Goal: Task Accomplishment & Management: Use online tool/utility

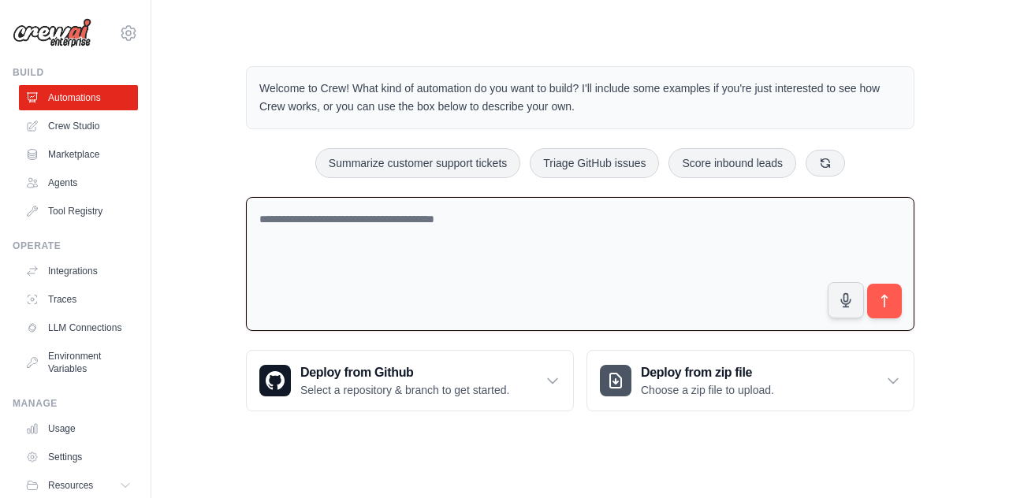
click at [501, 248] on textarea at bounding box center [580, 264] width 668 height 135
click at [490, 216] on textarea "To enrich screen reader interactions, please activate Accessibility in Grammarl…" at bounding box center [580, 264] width 668 height 135
paste textarea "**********"
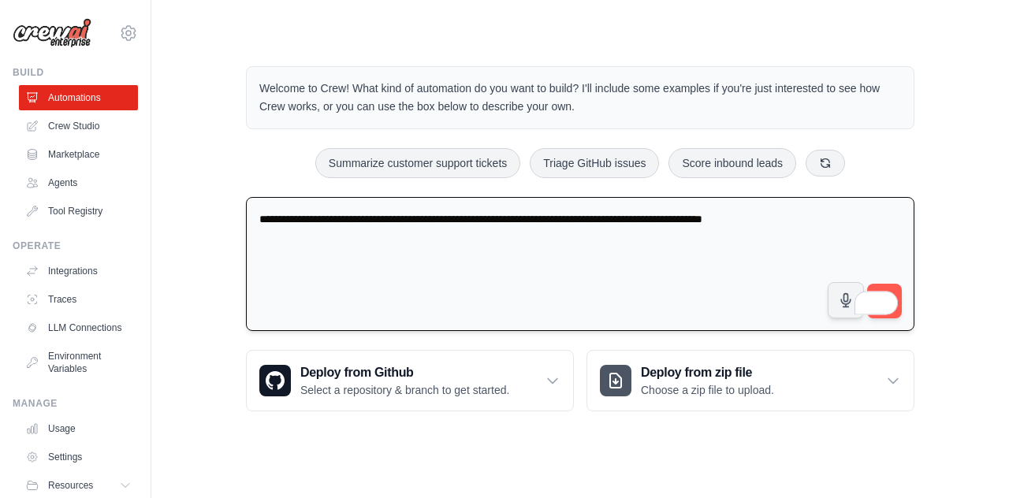
click at [613, 257] on textarea "**********" at bounding box center [580, 264] width 668 height 135
type textarea "**********"
click at [941, 292] on div "**********" at bounding box center [580, 239] width 807 height 396
drag, startPoint x: 883, startPoint y: 302, endPoint x: 934, endPoint y: 541, distance: 244.8
click at [897, 284] on button "submit" at bounding box center [884, 301] width 36 height 36
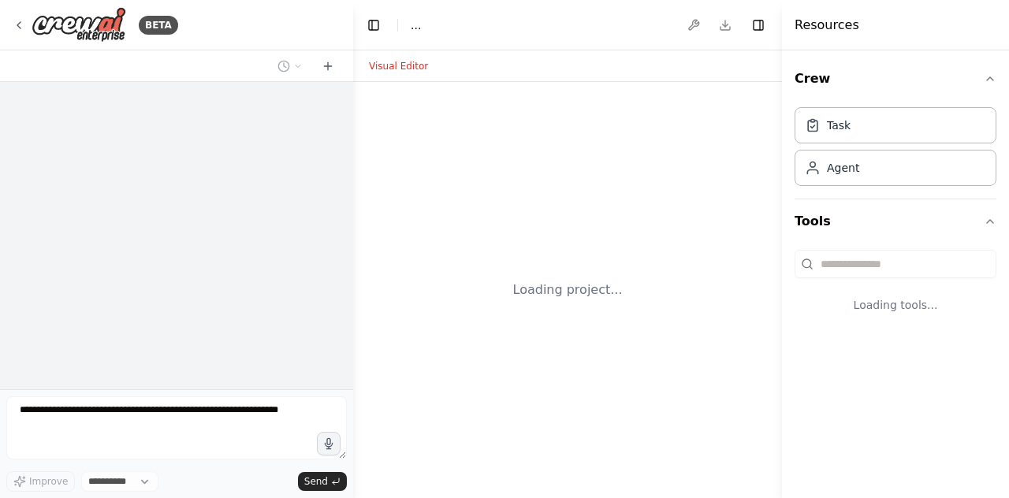
select select "****"
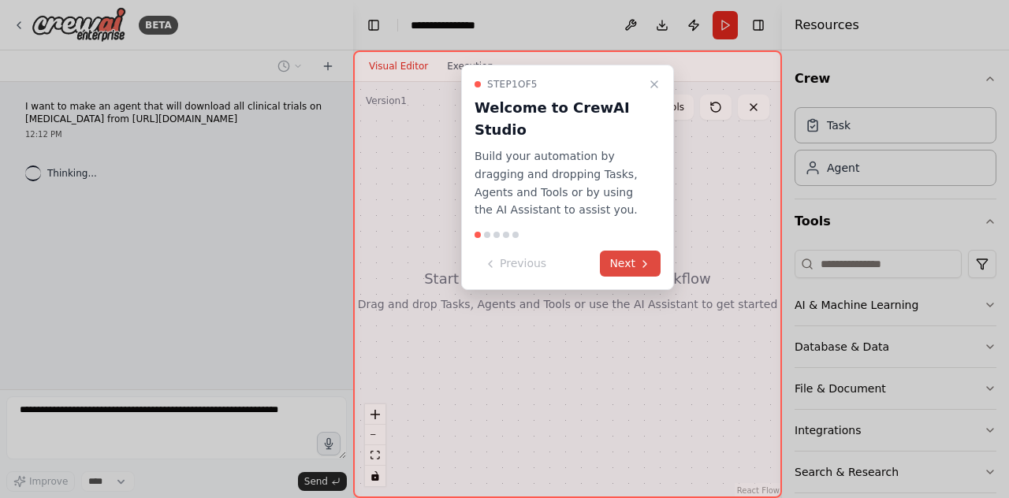
click at [632, 269] on button "Next" at bounding box center [630, 264] width 61 height 26
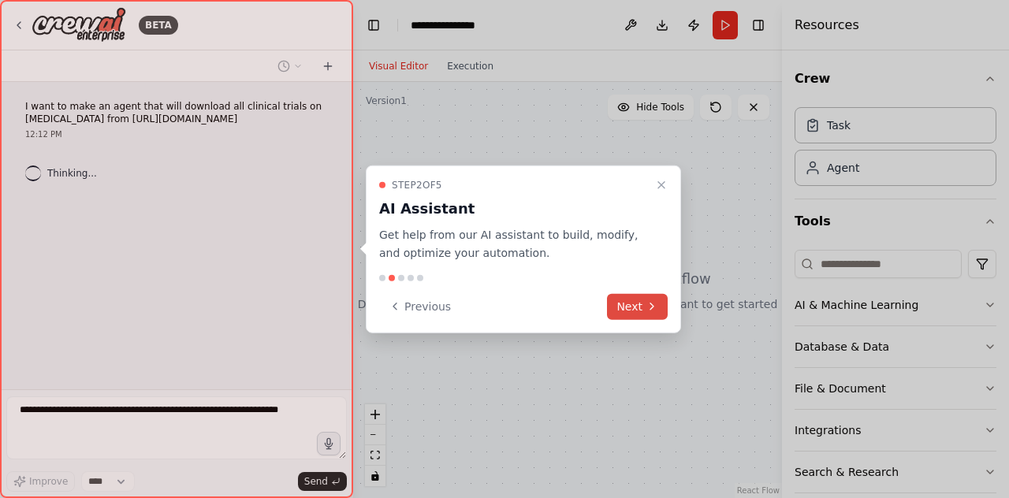
click at [635, 307] on button "Next" at bounding box center [637, 306] width 61 height 26
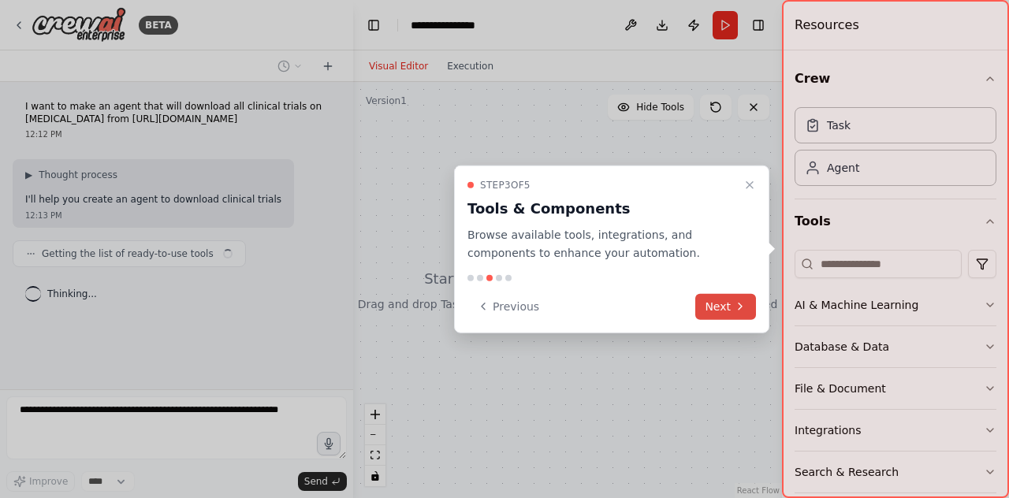
click at [727, 310] on button "Next" at bounding box center [725, 306] width 61 height 26
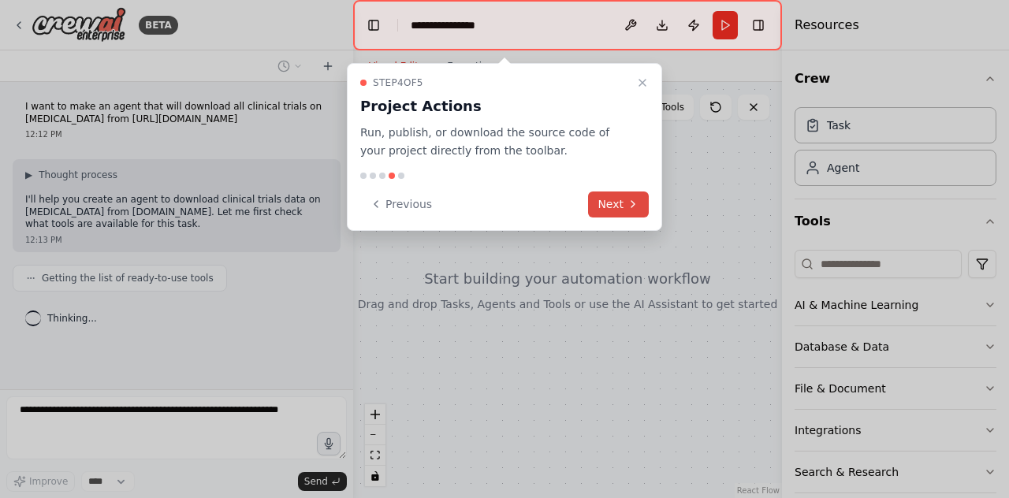
click at [608, 199] on button "Next" at bounding box center [618, 204] width 61 height 26
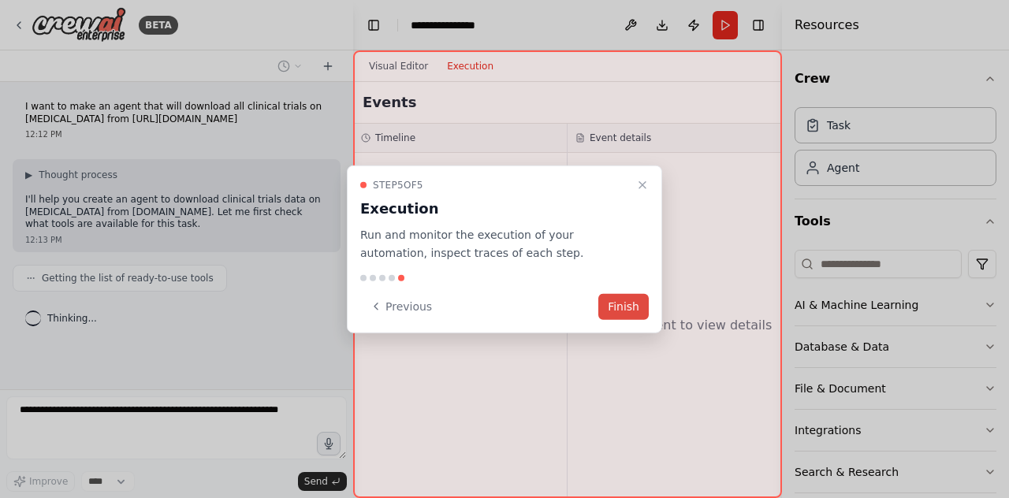
click at [604, 303] on button "Finish" at bounding box center [623, 306] width 50 height 26
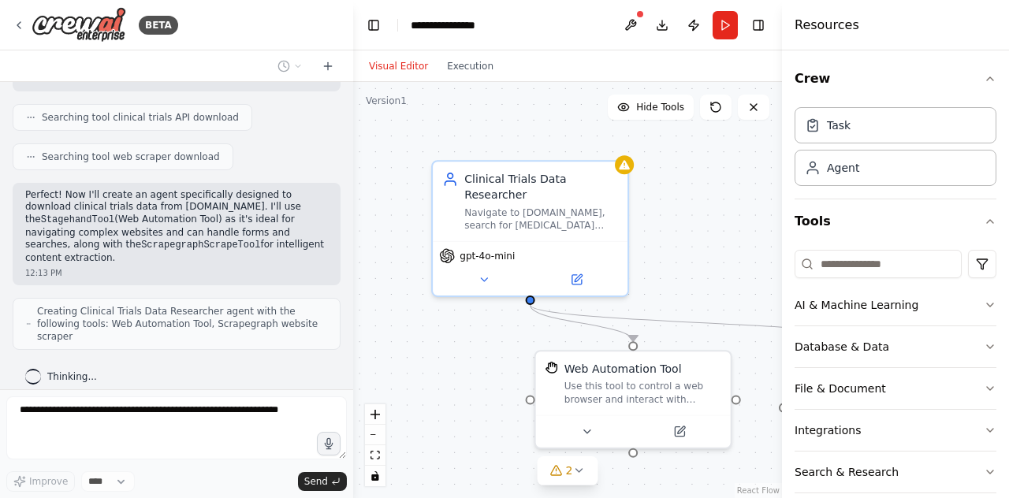
scroll to position [265, 0]
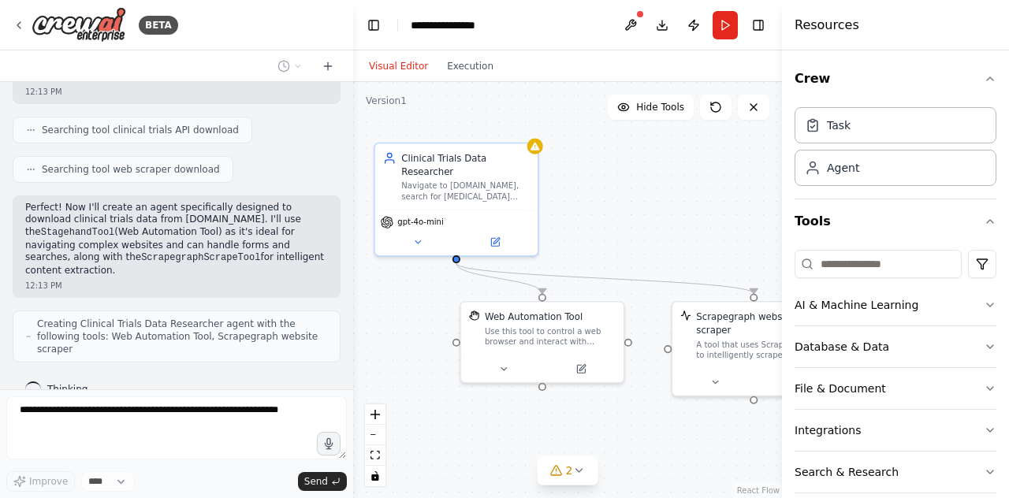
drag, startPoint x: 741, startPoint y: 254, endPoint x: 644, endPoint y: 206, distance: 108.2
click at [644, 206] on div ".deletable-edge-delete-btn { width: 20px; height: 20px; border: 0px solid #ffff…" at bounding box center [567, 290] width 429 height 416
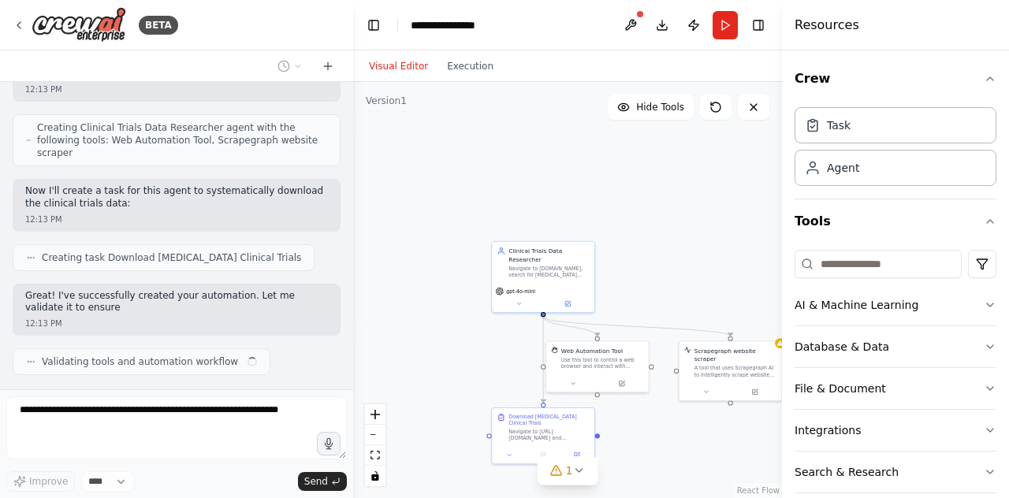
scroll to position [474, 0]
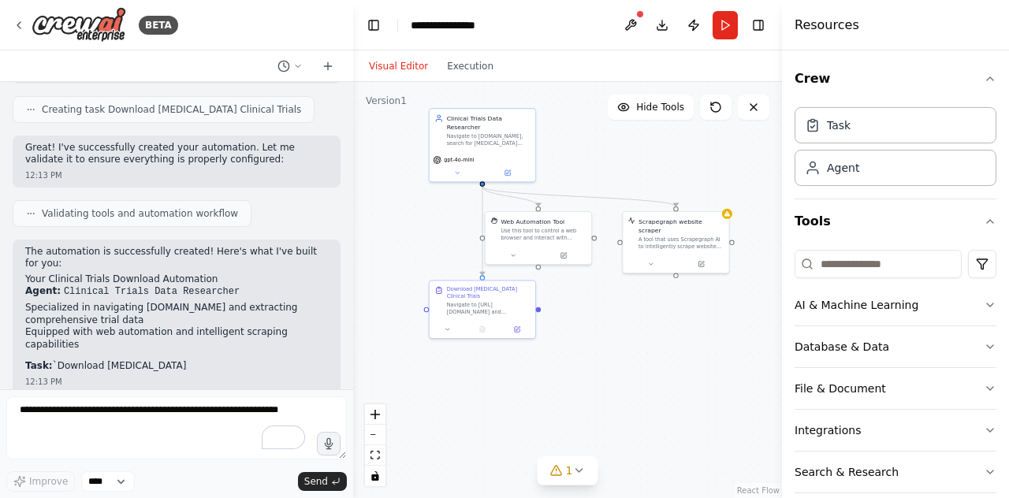
drag, startPoint x: 675, startPoint y: 440, endPoint x: 615, endPoint y: 315, distance: 138.5
click at [615, 315] on div ".deletable-edge-delete-btn { width: 20px; height: 20px; border: 0px solid #ffff…" at bounding box center [567, 290] width 429 height 416
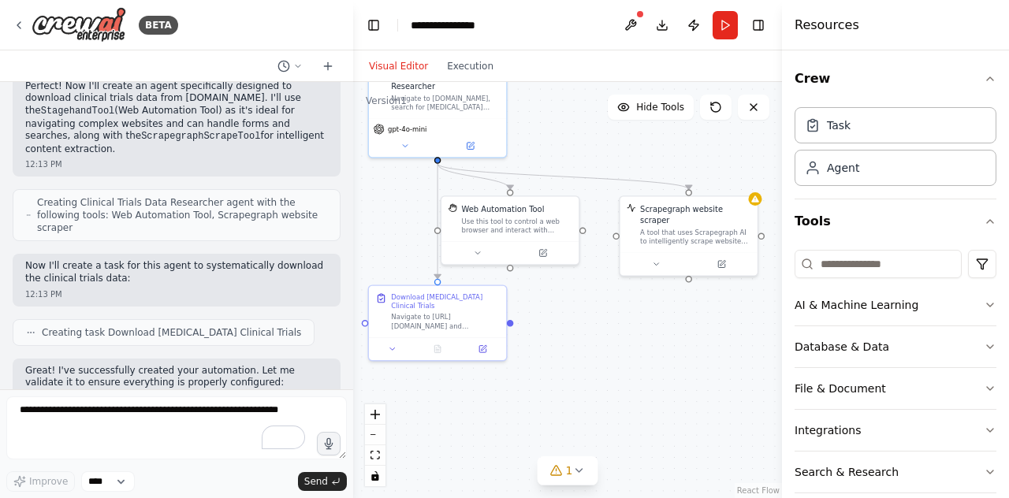
scroll to position [890, 0]
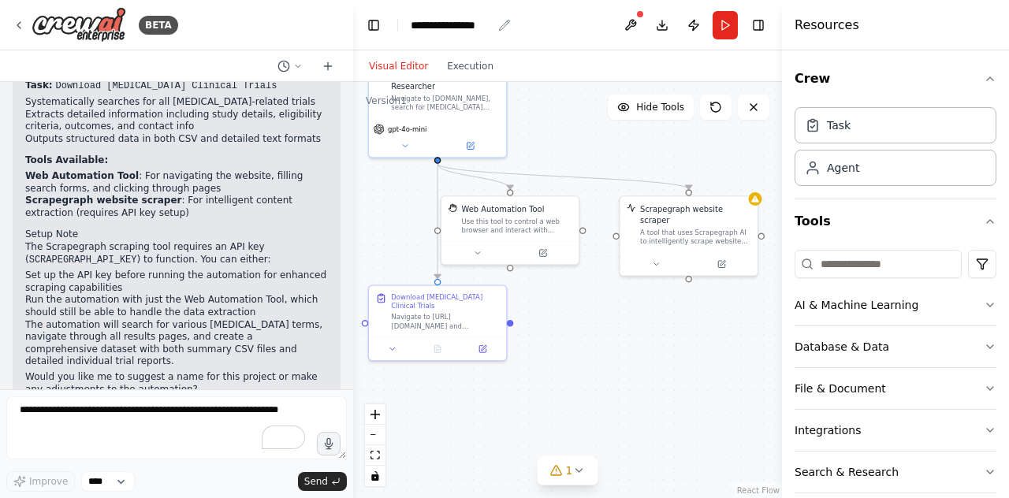
click at [455, 28] on div "**********" at bounding box center [451, 25] width 81 height 16
click at [455, 28] on div "**********" at bounding box center [470, 25] width 118 height 16
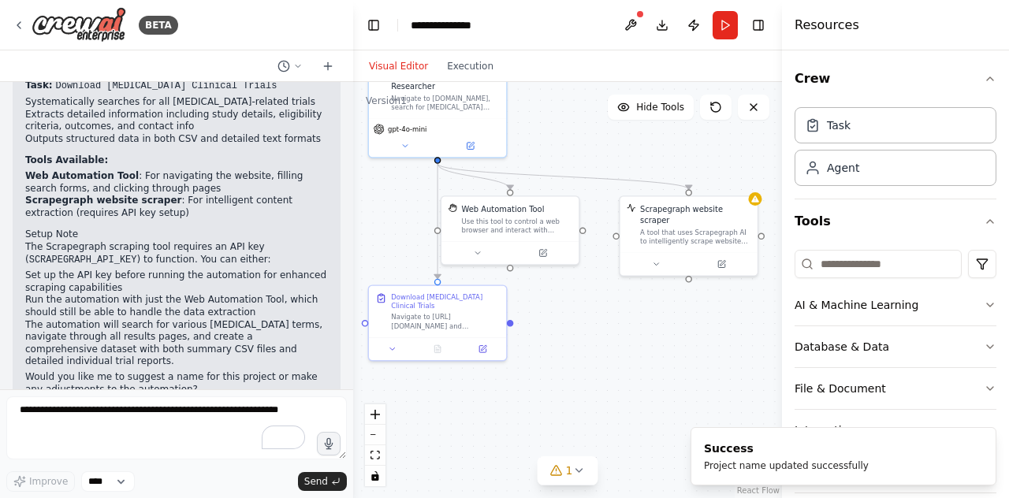
click at [474, 17] on div "**********" at bounding box center [443, 25] width 65 height 16
click at [485, 21] on div "**********" at bounding box center [470, 25] width 118 height 16
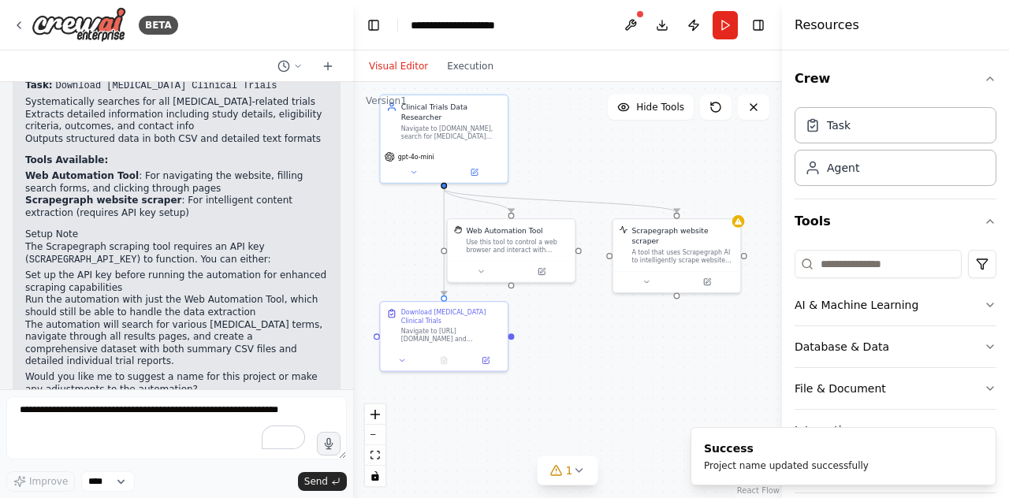
drag, startPoint x: 547, startPoint y: 359, endPoint x: 547, endPoint y: 377, distance: 18.9
click at [547, 377] on div ".deletable-edge-delete-btn { width: 20px; height: 20px; border: 0px solid #ffff…" at bounding box center [567, 290] width 429 height 416
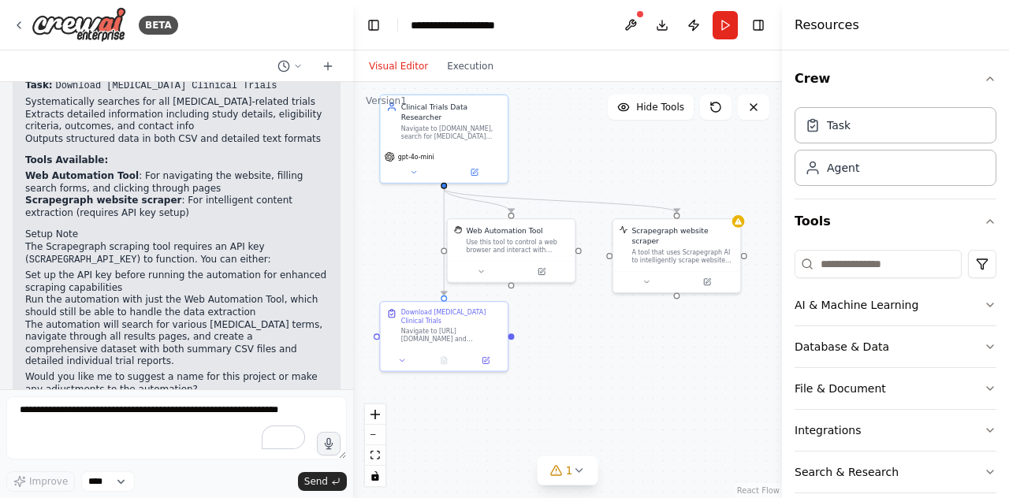
scroll to position [62, 0]
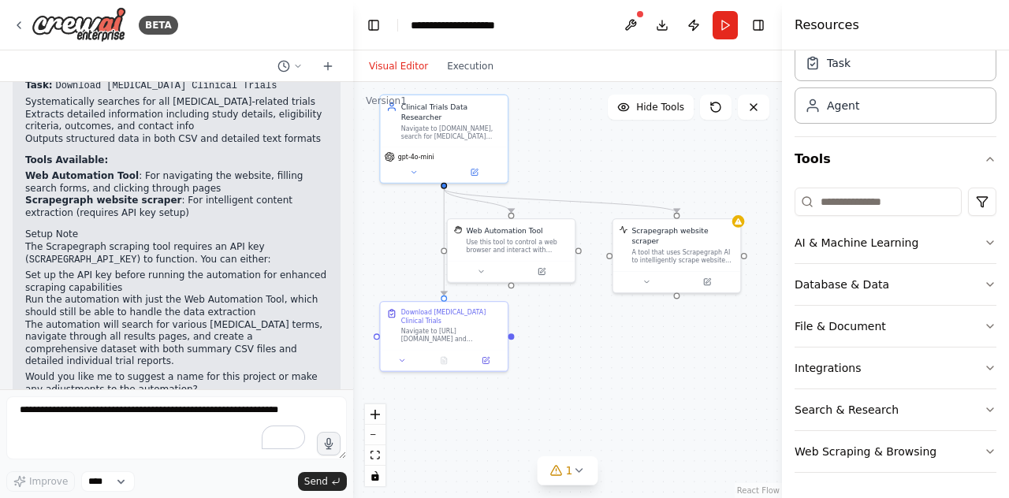
click at [849, 247] on button "AI & Machine Learning" at bounding box center [895, 242] width 202 height 41
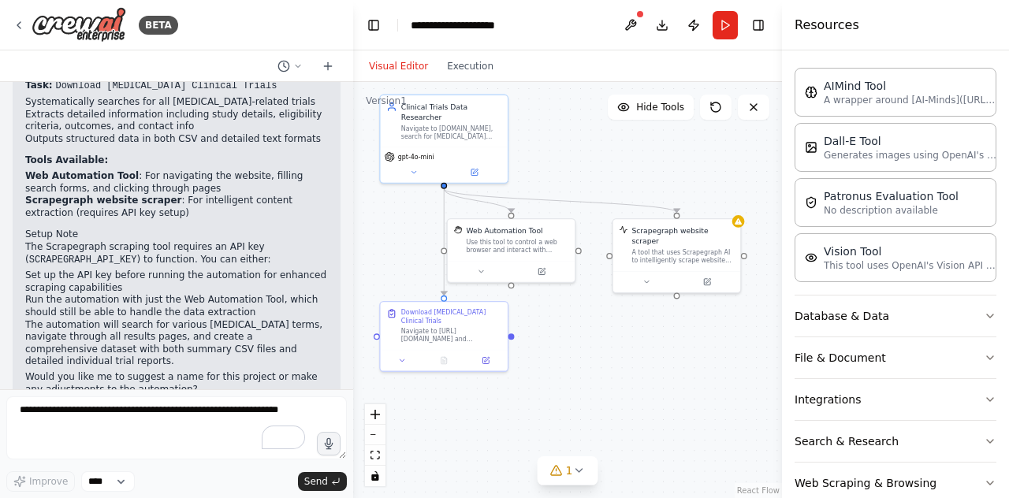
scroll to position [295, 0]
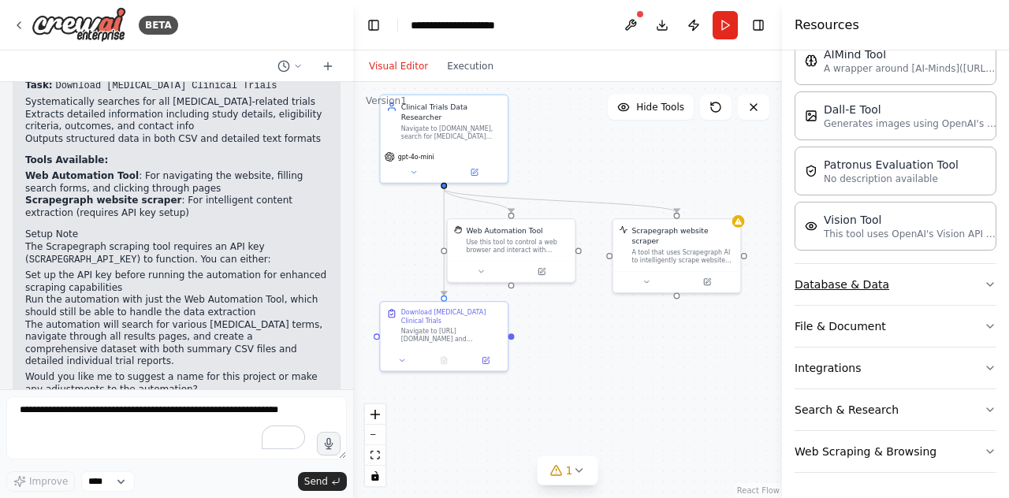
click at [852, 273] on button "Database & Data" at bounding box center [895, 284] width 202 height 41
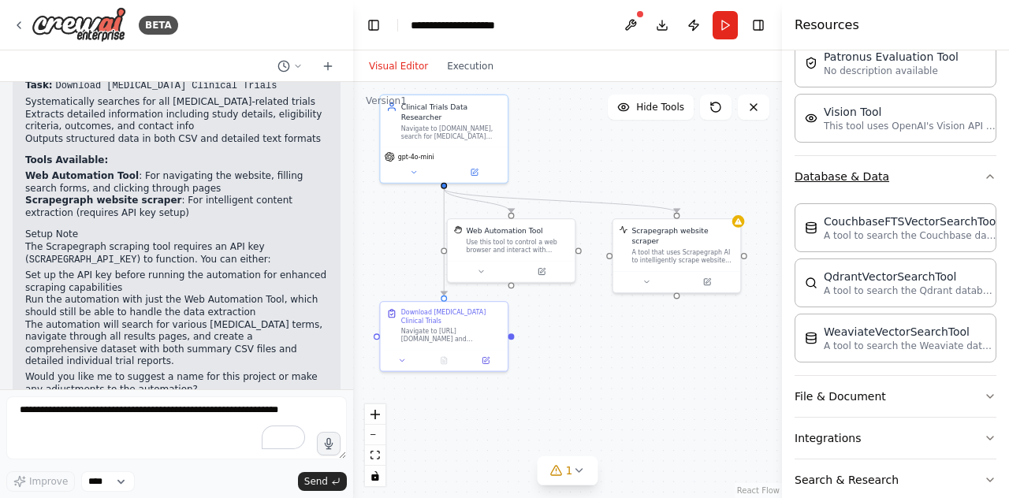
scroll to position [474, 0]
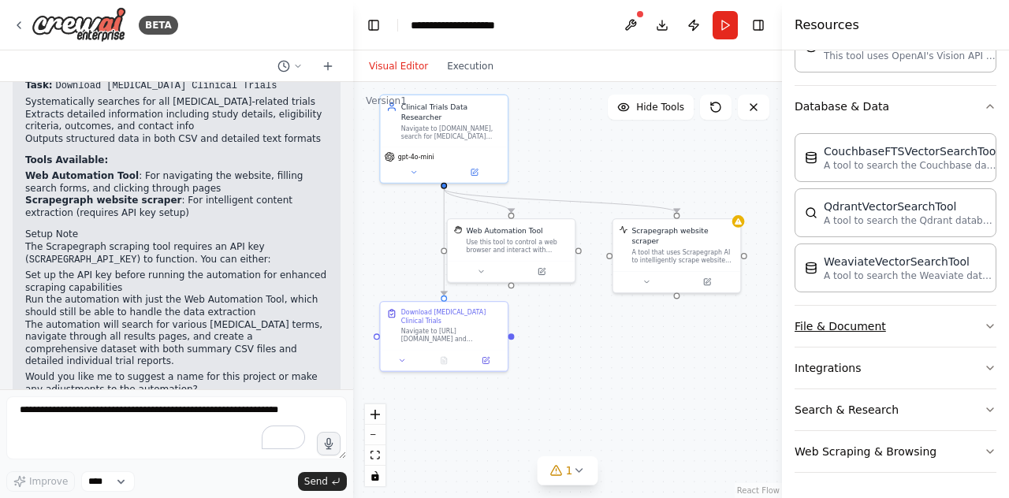
click at [857, 329] on button "File & Document" at bounding box center [895, 326] width 202 height 41
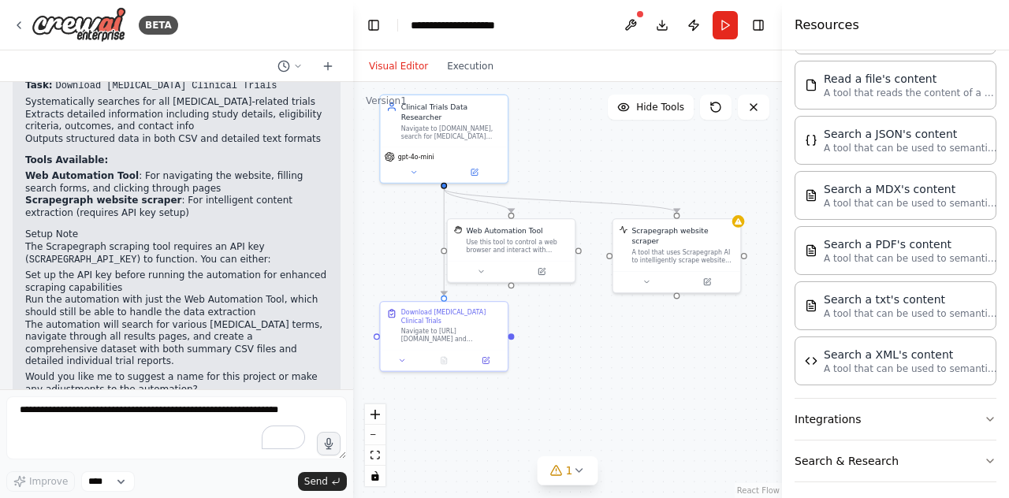
scroll to position [927, 0]
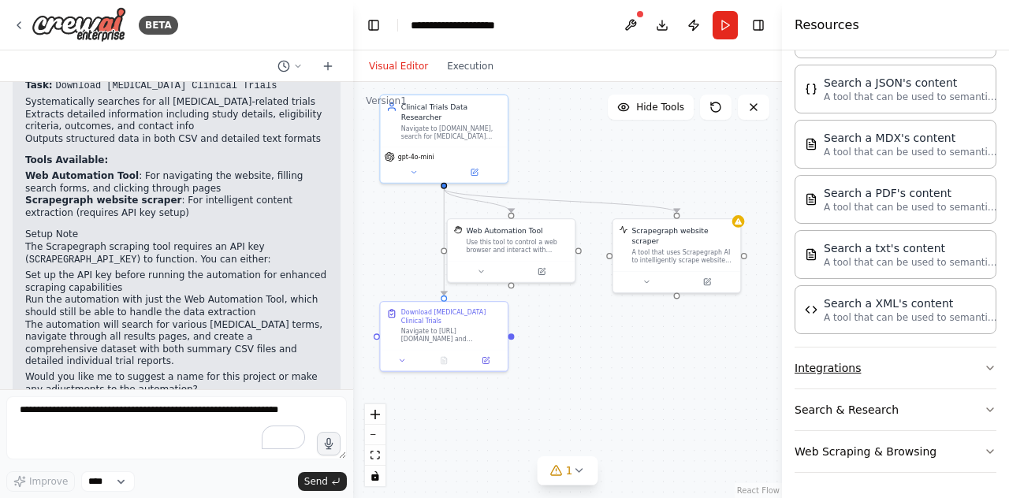
click at [856, 362] on button "Integrations" at bounding box center [895, 368] width 202 height 41
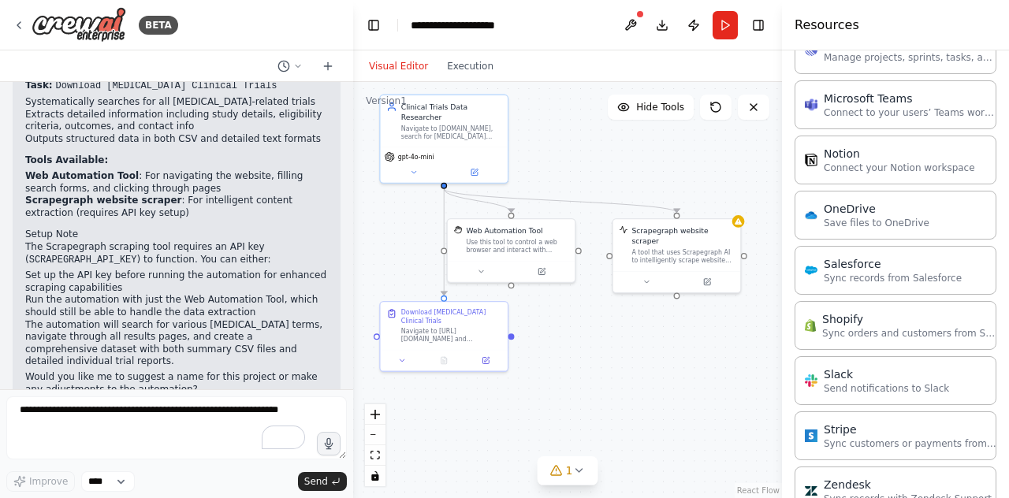
scroll to position [2043, 0]
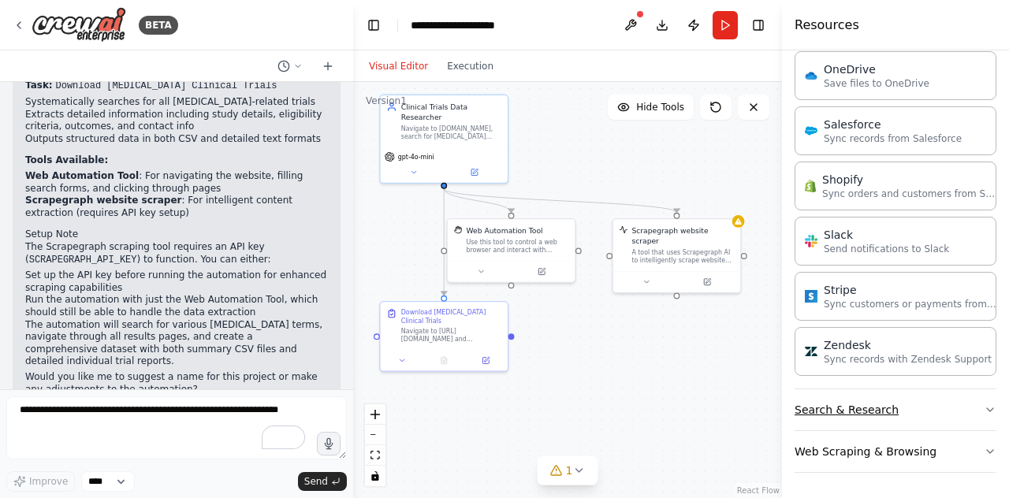
click at [857, 412] on button "Search & Research" at bounding box center [895, 409] width 202 height 41
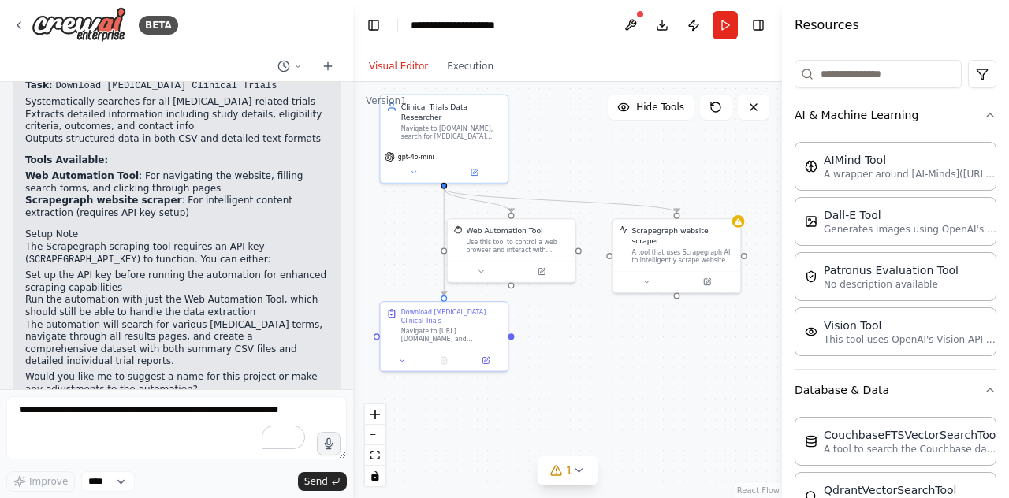
scroll to position [0, 0]
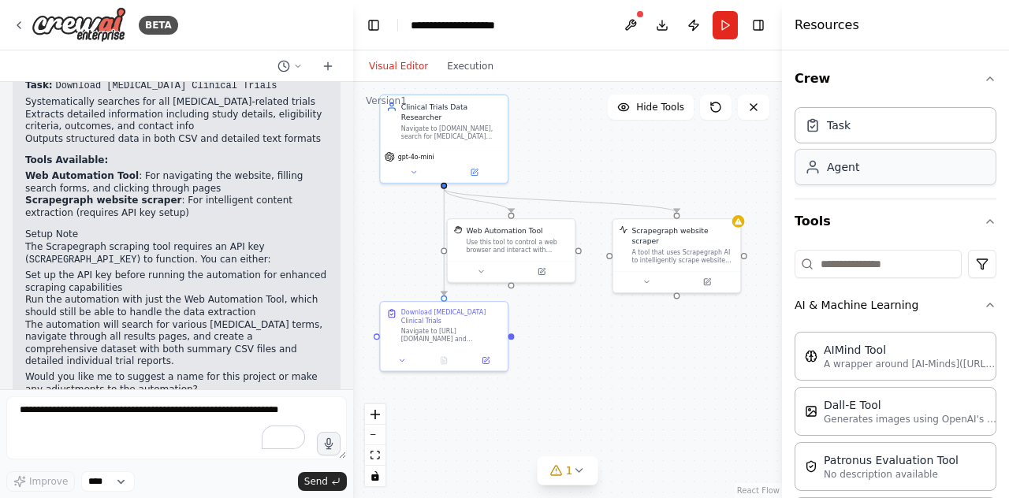
click at [863, 175] on div "Agent" at bounding box center [895, 167] width 202 height 36
click at [847, 117] on div "Task" at bounding box center [839, 125] width 24 height 16
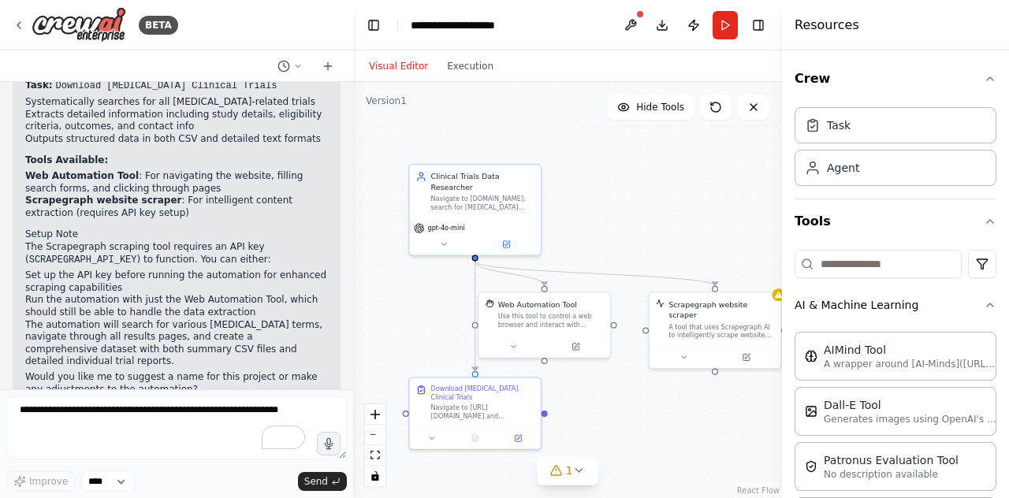
drag, startPoint x: 650, startPoint y: 139, endPoint x: 690, endPoint y: 212, distance: 83.6
click at [690, 212] on div ".deletable-edge-delete-btn { width: 20px; height: 20px; border: 0px solid #ffff…" at bounding box center [567, 290] width 429 height 416
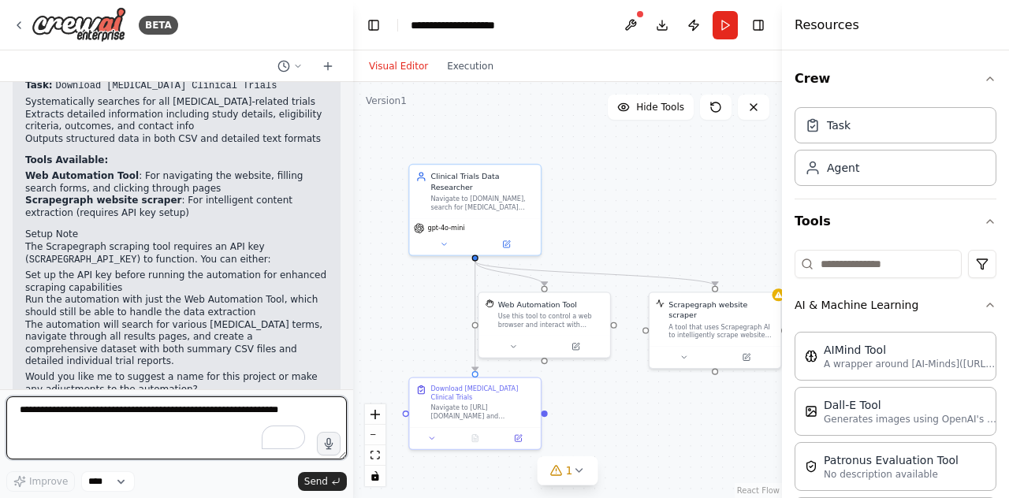
click at [165, 411] on textarea "To enrich screen reader interactions, please activate Accessibility in Grammarl…" at bounding box center [176, 427] width 340 height 63
type textarea "**********"
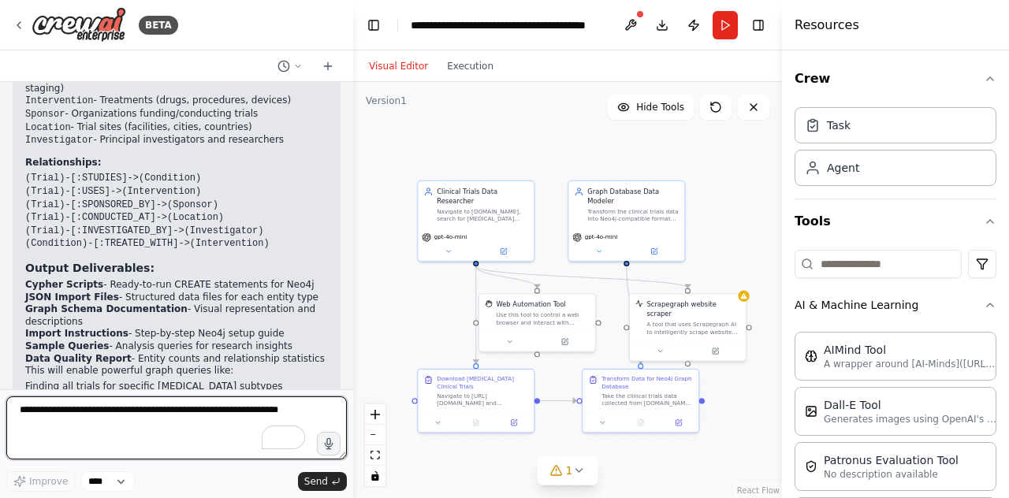
scroll to position [2489, 0]
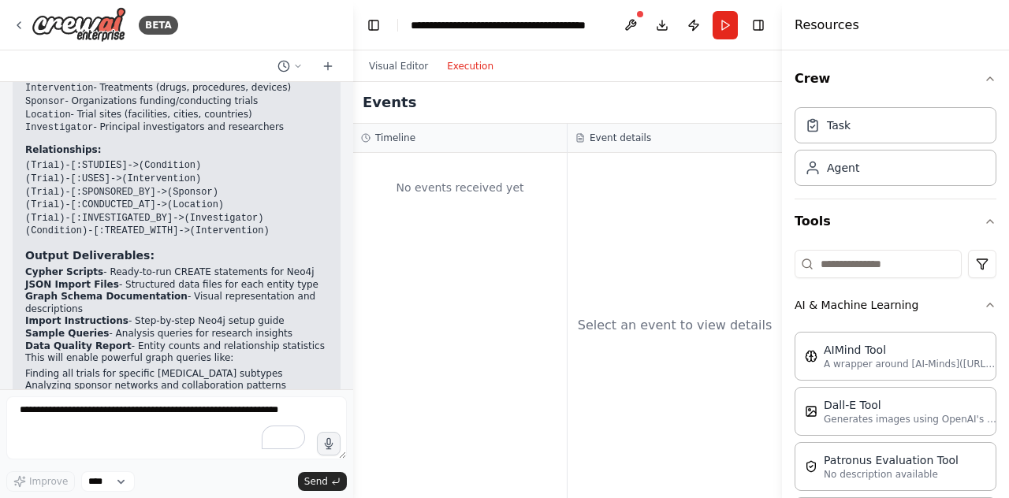
click at [470, 64] on button "Execution" at bounding box center [469, 66] width 65 height 19
click at [422, 188] on div "No events received yet" at bounding box center [460, 188] width 198 height 54
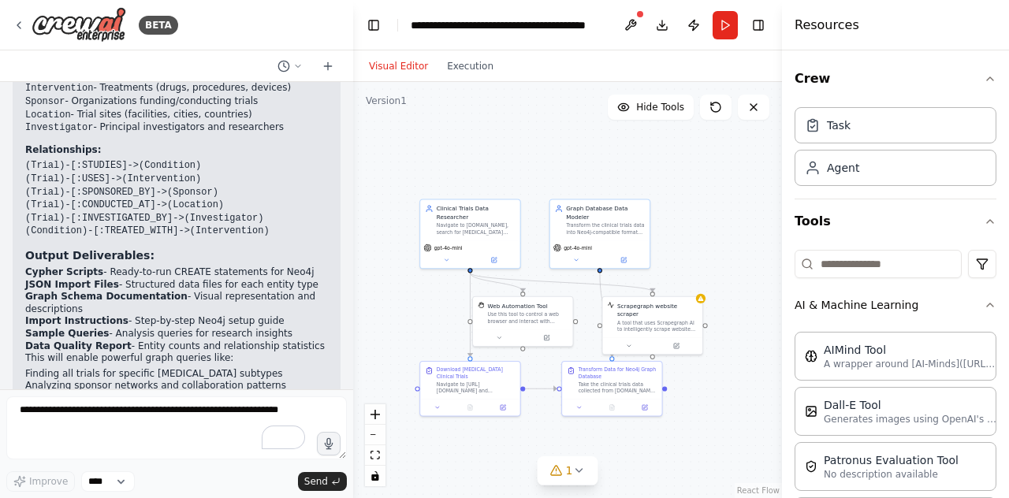
click at [396, 65] on button "Visual Editor" at bounding box center [398, 66] width 78 height 19
click at [572, 469] on icon at bounding box center [578, 470] width 13 height 13
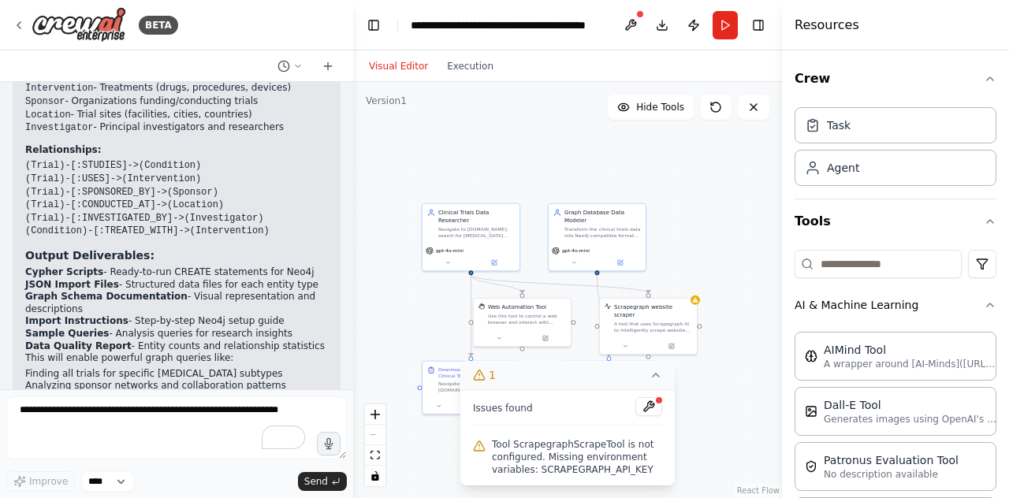
click at [534, 451] on span "Tool ScrapegraphScrapeTool is not configured. Missing environment variables: SC…" at bounding box center [577, 457] width 170 height 38
click at [588, 456] on span "Tool ScrapegraphScrapeTool is not configured. Missing environment variables: SC…" at bounding box center [577, 457] width 170 height 38
click at [663, 407] on div "Issues found Tool ScrapegraphScrapeTool is not configured. Missing environment …" at bounding box center [567, 437] width 214 height 95
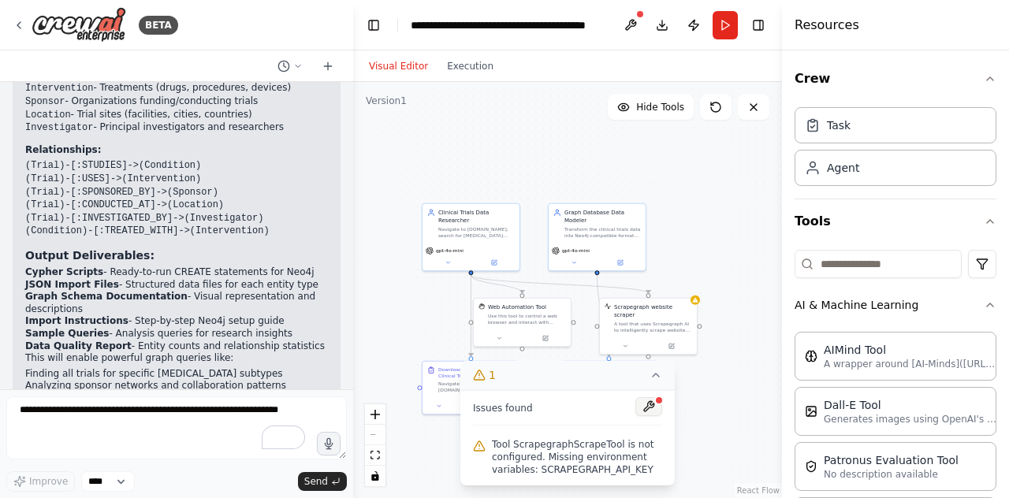
click at [652, 408] on button at bounding box center [648, 406] width 27 height 19
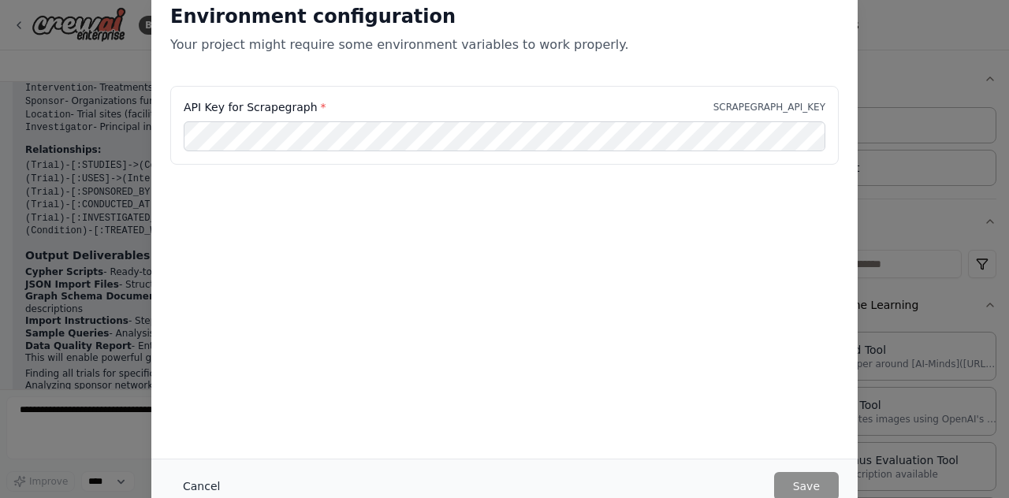
click at [205, 479] on button "Cancel" at bounding box center [201, 486] width 62 height 28
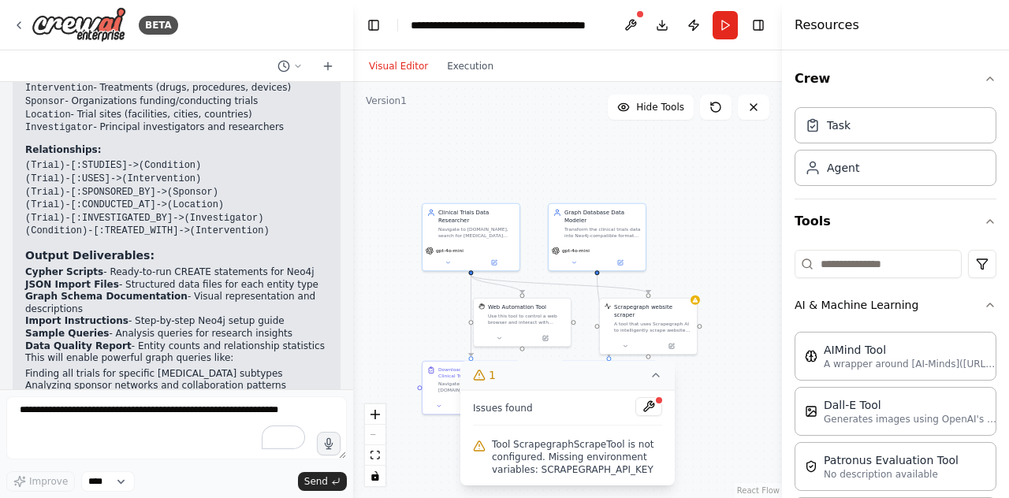
click at [529, 146] on div ".deletable-edge-delete-btn { width: 20px; height: 20px; border: 0px solid #ffff…" at bounding box center [567, 290] width 429 height 416
click at [654, 375] on icon at bounding box center [655, 375] width 6 height 3
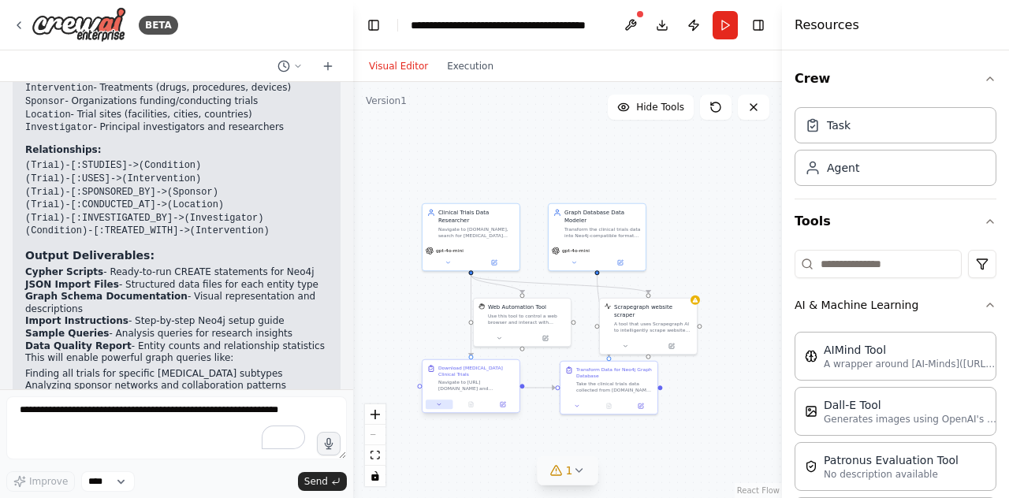
click at [442, 408] on button at bounding box center [439, 404] width 27 height 9
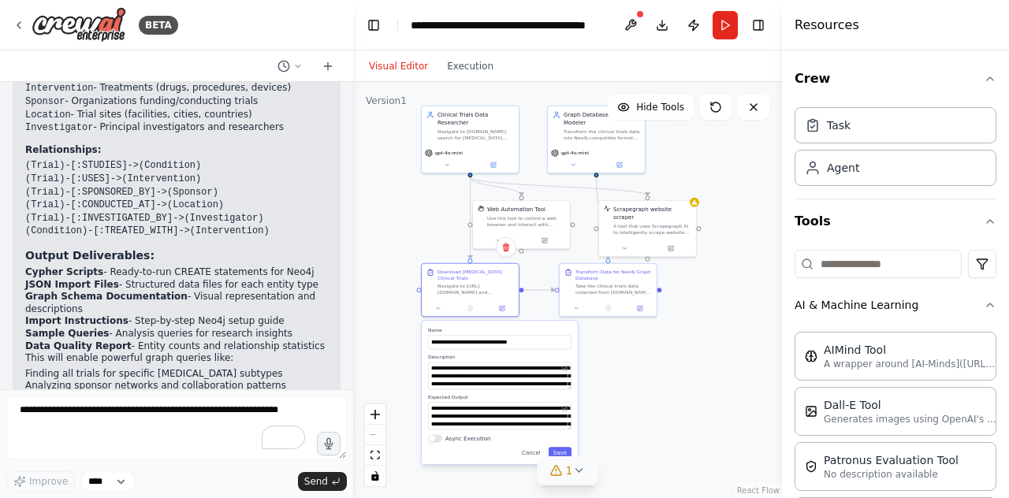
drag, startPoint x: 379, startPoint y: 329, endPoint x: 380, endPoint y: 209, distance: 119.8
click at [380, 209] on div ".deletable-edge-delete-btn { width: 20px; height: 20px; border: 0px solid #ffff…" at bounding box center [567, 290] width 429 height 416
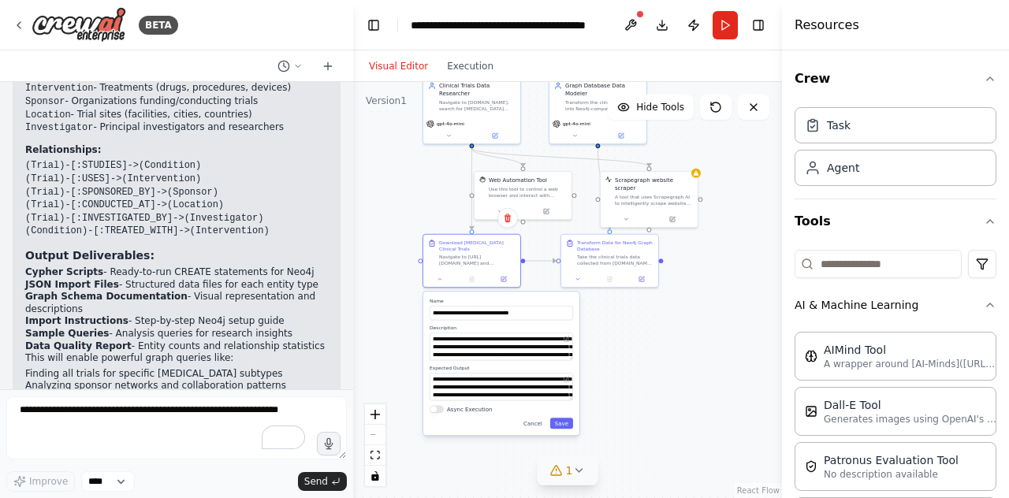
click at [388, 255] on div ".deletable-edge-delete-btn { width: 20px; height: 20px; border: 0px solid #ffff…" at bounding box center [567, 290] width 429 height 416
click at [441, 412] on button "Async Execution" at bounding box center [436, 410] width 14 height 8
click at [466, 462] on div ".deletable-edge-delete-btn { width: 20px; height: 20px; border: 0px solid #ffff…" at bounding box center [567, 290] width 429 height 416
click at [719, 31] on button "Run" at bounding box center [724, 25] width 25 height 28
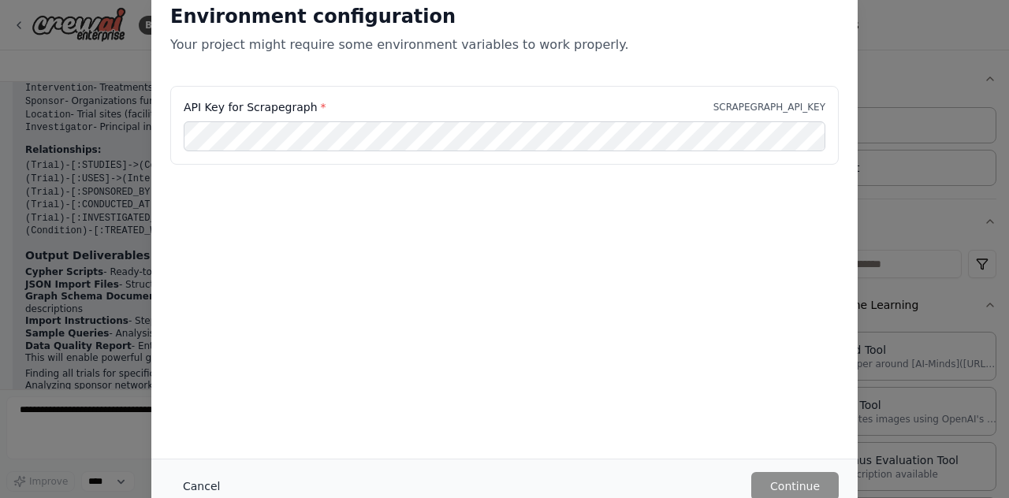
click at [191, 488] on button "Cancel" at bounding box center [201, 486] width 62 height 28
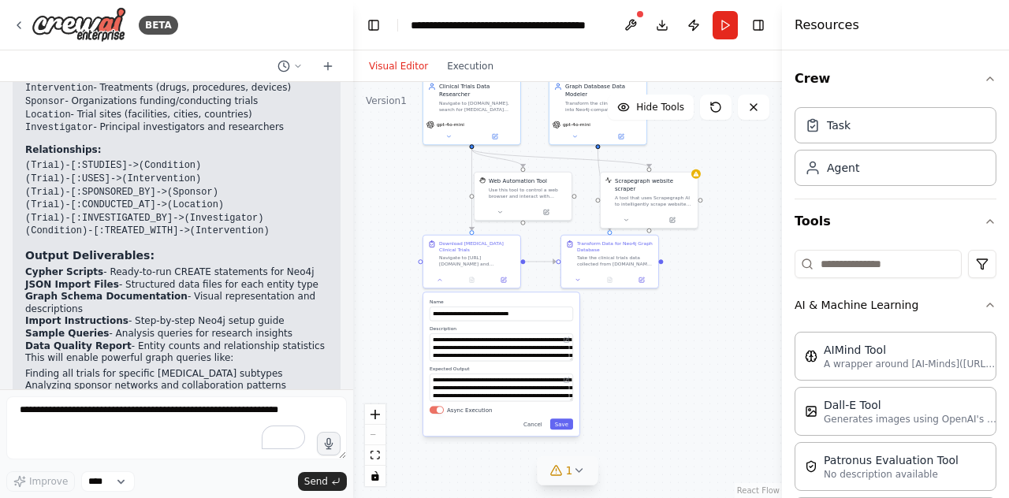
click at [373, 257] on div ".deletable-edge-delete-btn { width: 20px; height: 20px; border: 0px solid #ffff…" at bounding box center [567, 290] width 429 height 416
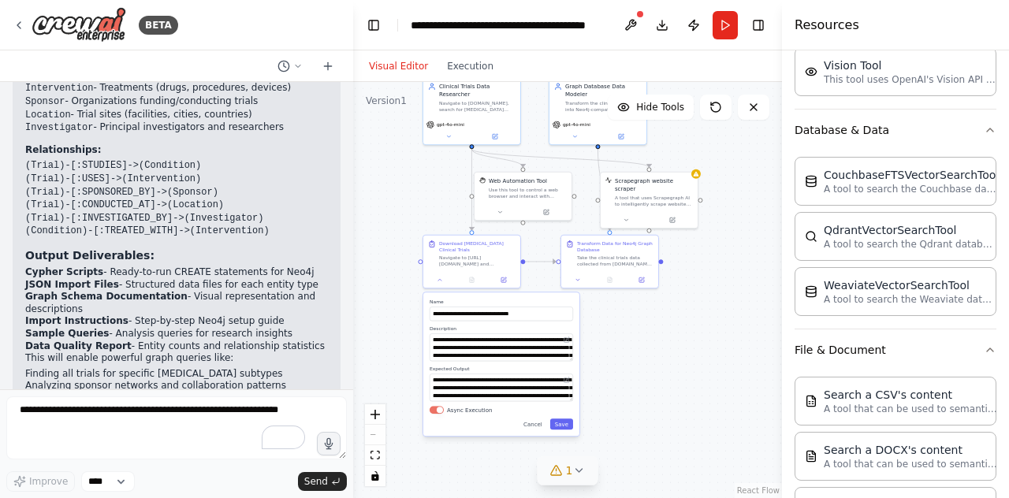
scroll to position [0, 0]
